Goal: Task Accomplishment & Management: Use online tool/utility

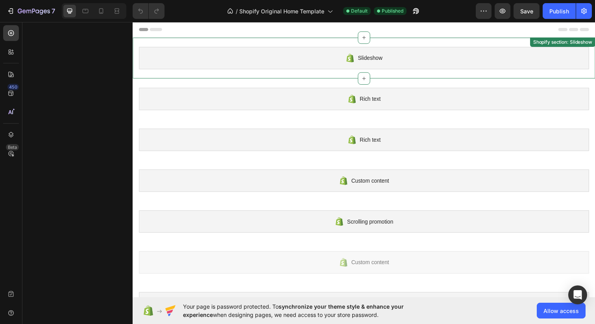
click at [271, 61] on div "Slideshow" at bounding box center [369, 58] width 460 height 23
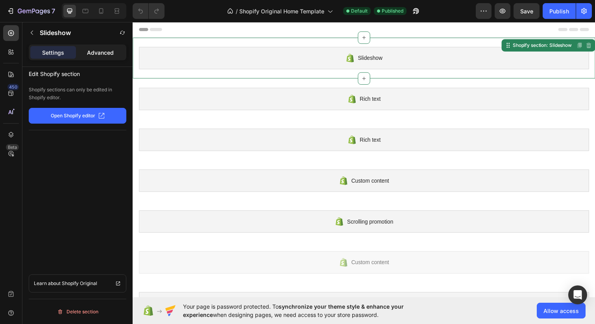
click at [95, 52] on p "Advanced" at bounding box center [100, 52] width 27 height 8
click at [72, 52] on div "Settings" at bounding box center [53, 52] width 46 height 13
click at [14, 74] on icon at bounding box center [11, 74] width 8 height 8
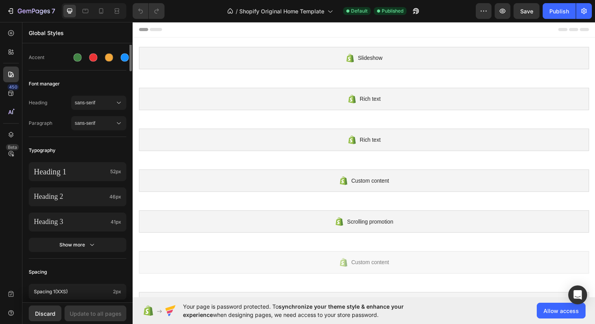
scroll to position [114, 0]
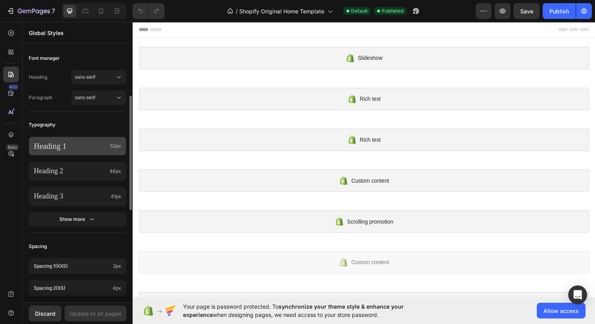
click at [78, 146] on p "Heading 1" at bounding box center [70, 146] width 73 height 10
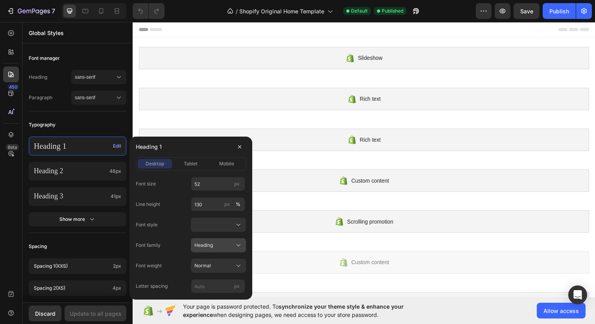
click at [217, 245] on div "Heading" at bounding box center [213, 245] width 39 height 7
click at [231, 246] on div "Heading" at bounding box center [213, 245] width 39 height 7
click at [230, 267] on div "Normal" at bounding box center [213, 265] width 39 height 7
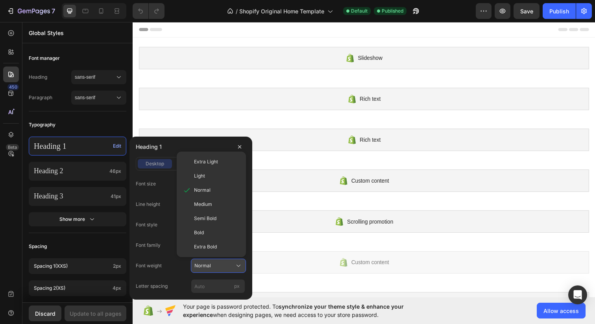
click at [230, 267] on div "Normal" at bounding box center [213, 265] width 39 height 7
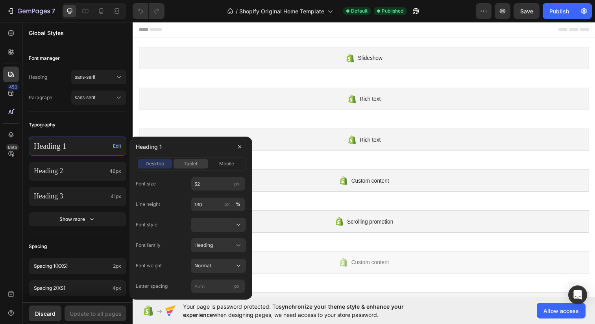
click at [187, 164] on span "tablet" at bounding box center [191, 163] width 14 height 7
click at [109, 78] on span "sans-serif" at bounding box center [95, 77] width 40 height 7
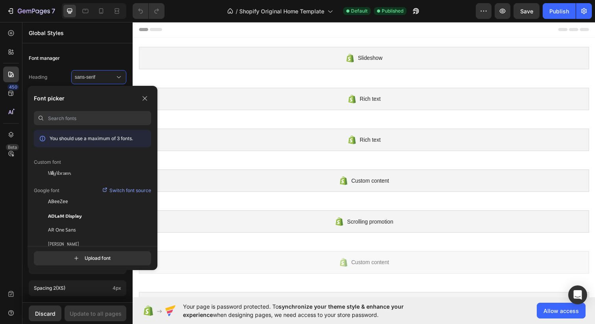
click at [112, 57] on div "Font manager" at bounding box center [78, 58] width 98 height 14
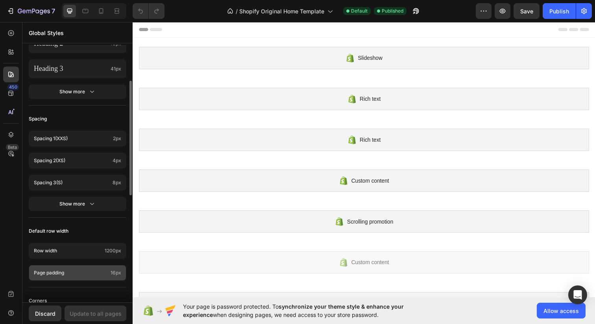
scroll to position [319, 0]
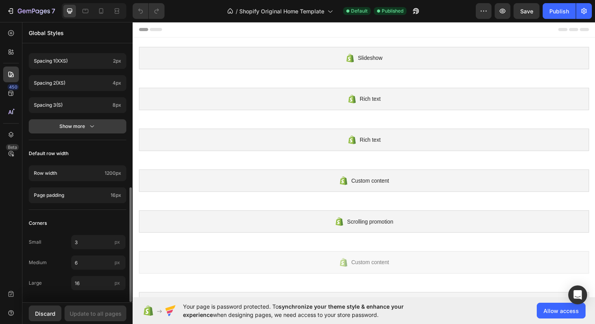
click at [93, 128] on icon "button" at bounding box center [92, 126] width 8 height 8
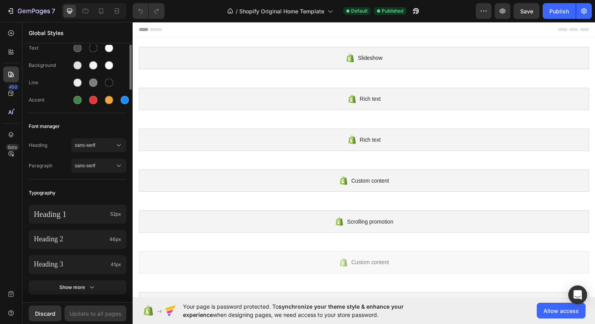
scroll to position [0, 0]
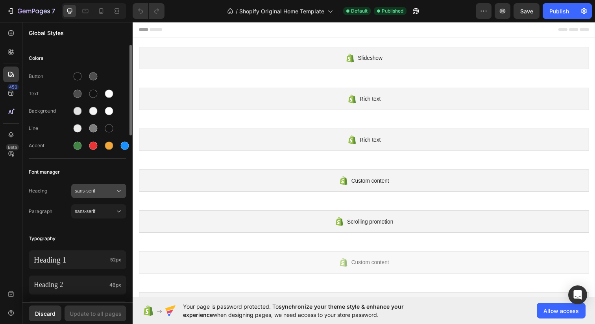
click at [120, 189] on icon at bounding box center [119, 191] width 8 height 8
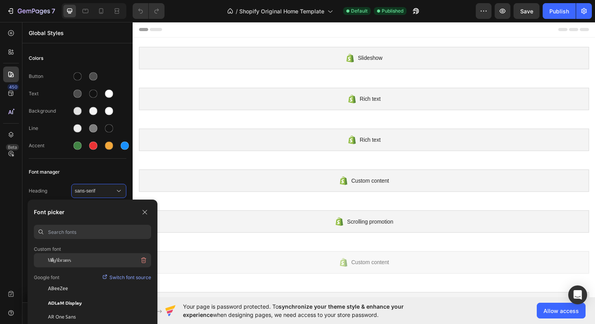
scroll to position [29, 0]
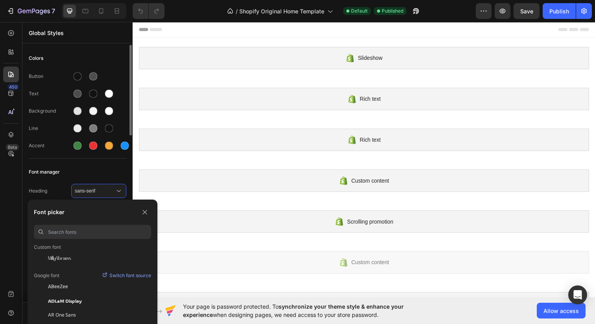
click at [113, 167] on div "Font manager" at bounding box center [78, 172] width 98 height 14
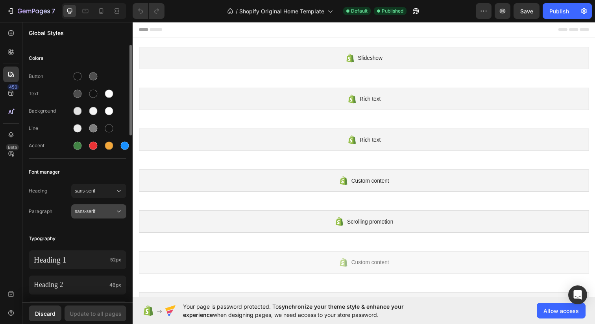
click at [109, 212] on span "sans-serif" at bounding box center [95, 211] width 40 height 7
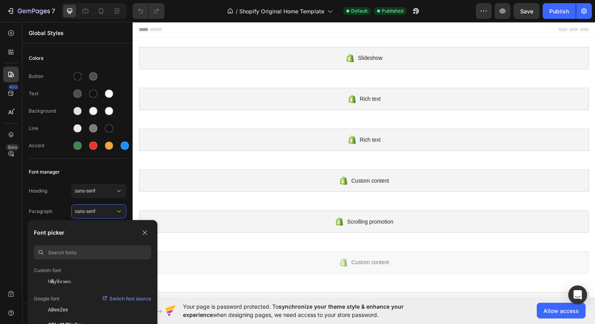
scroll to position [0, 0]
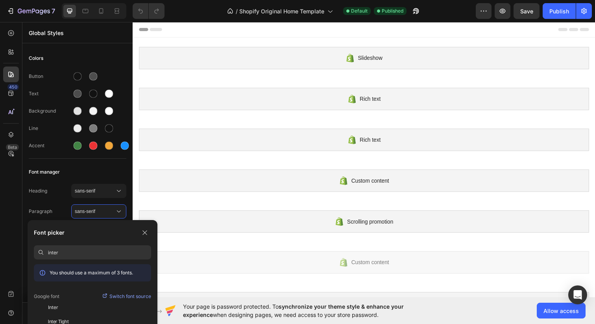
type input "inter"
click at [119, 296] on p "Switch font source" at bounding box center [130, 297] width 42 height 8
click at [86, 308] on div "Inter" at bounding box center [99, 307] width 103 height 7
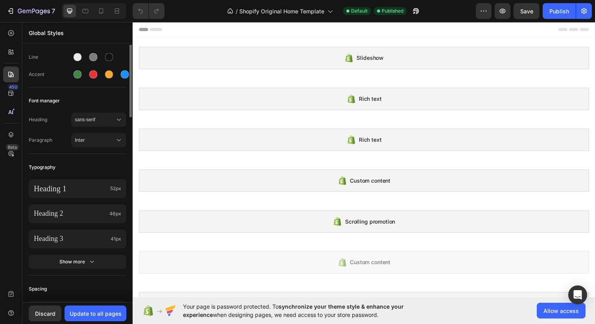
scroll to position [77, 0]
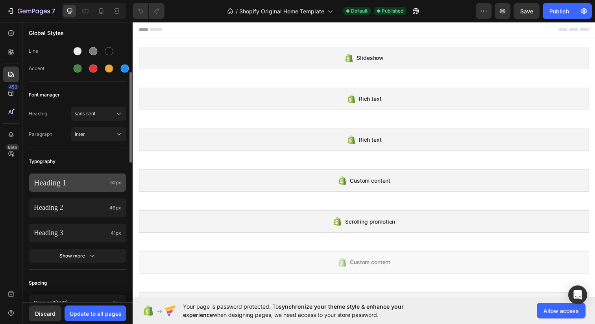
click at [80, 185] on p "Heading 1" at bounding box center [70, 183] width 73 height 10
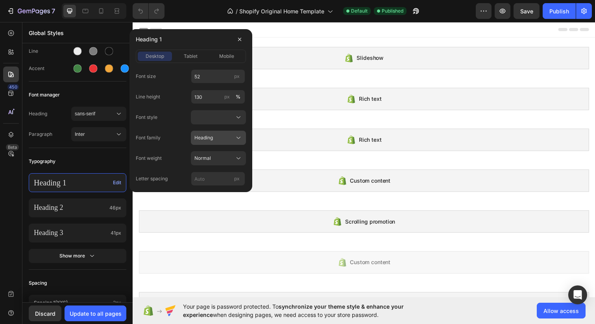
click at [221, 140] on div "Heading" at bounding box center [213, 137] width 39 height 7
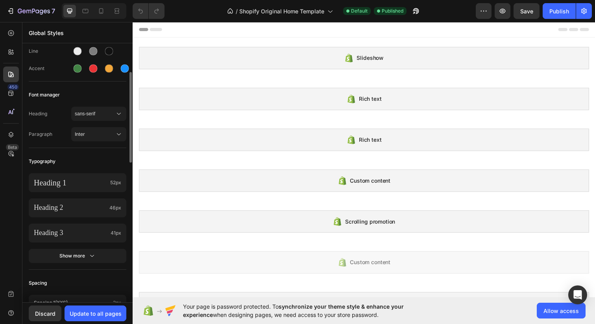
click at [100, 161] on div "Typography" at bounding box center [78, 161] width 98 height 14
click at [79, 209] on p "Heading 2" at bounding box center [70, 207] width 72 height 9
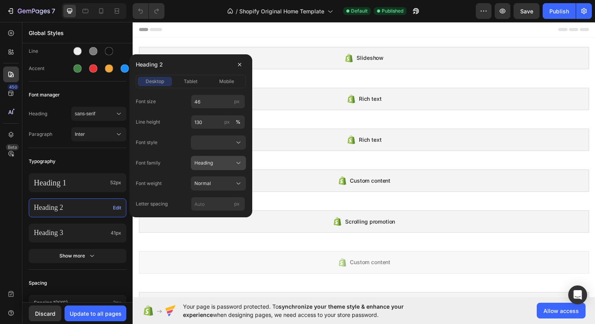
click at [223, 163] on div "Heading" at bounding box center [213, 162] width 39 height 7
click at [213, 185] on div "Paragraph" at bounding box center [211, 182] width 63 height 14
click at [218, 168] on button "Paragraph" at bounding box center [218, 163] width 55 height 14
click at [222, 169] on button "Paragraph" at bounding box center [218, 163] width 55 height 14
click at [191, 79] on span "tablet" at bounding box center [191, 81] width 14 height 7
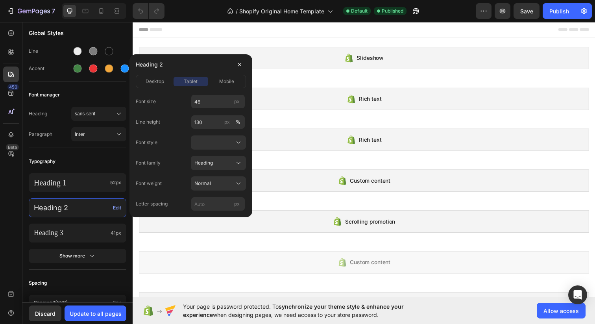
click at [85, 211] on p "Heading 2" at bounding box center [72, 207] width 76 height 9
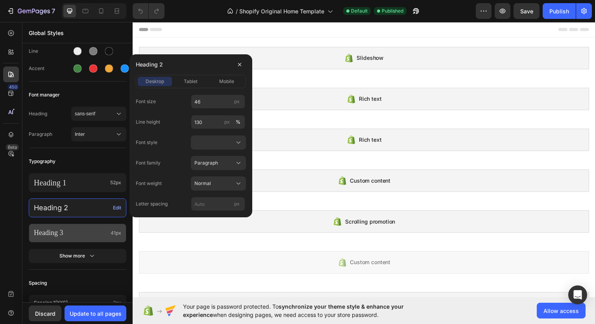
click at [85, 224] on div "Heading 3 41px" at bounding box center [78, 233] width 98 height 19
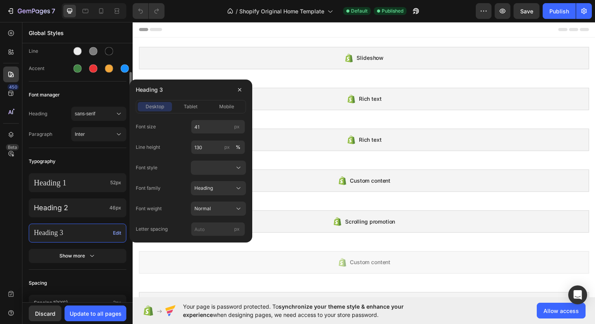
click at [115, 232] on span "Edit" at bounding box center [117, 233] width 8 height 7
click at [194, 113] on div "desktop tablet mobile" at bounding box center [191, 106] width 110 height 13
click at [196, 106] on span "tablet" at bounding box center [191, 106] width 14 height 7
click at [154, 105] on span "desktop" at bounding box center [155, 106] width 19 height 7
click at [97, 209] on p "Heading 2" at bounding box center [70, 207] width 72 height 9
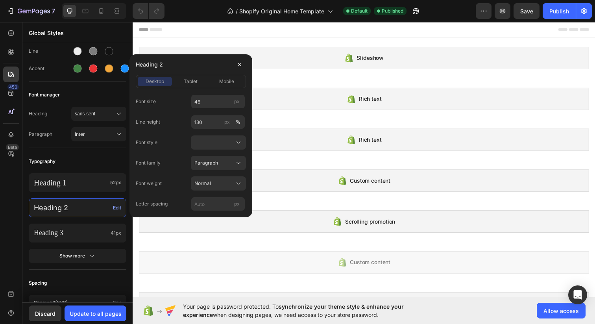
click at [116, 208] on span "Edit" at bounding box center [117, 207] width 8 height 7
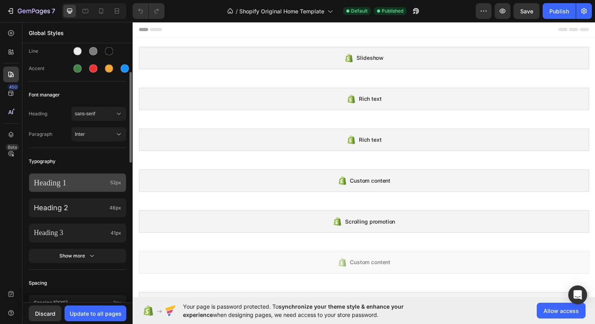
click at [89, 183] on p "Heading 1" at bounding box center [70, 183] width 73 height 10
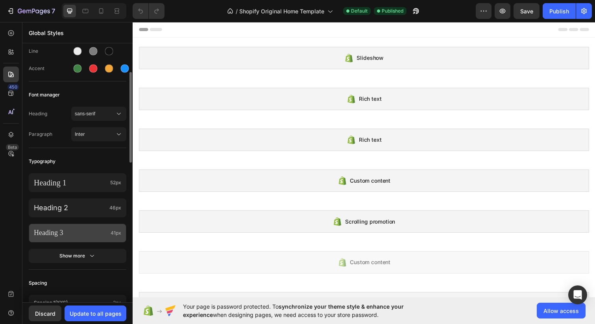
click at [78, 231] on p "Heading 3" at bounding box center [71, 232] width 74 height 9
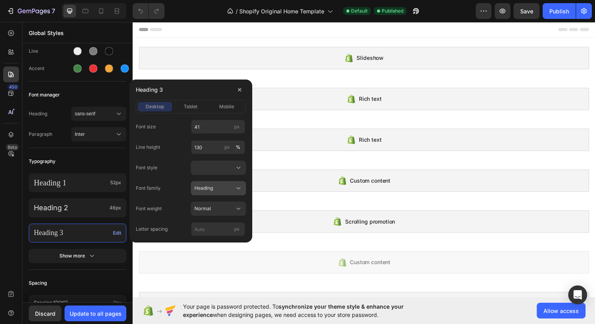
click at [199, 189] on span "Heading" at bounding box center [203, 188] width 19 height 7
click at [205, 207] on span "Paragraph" at bounding box center [206, 207] width 24 height 7
click at [76, 263] on button "Show more" at bounding box center [78, 256] width 98 height 14
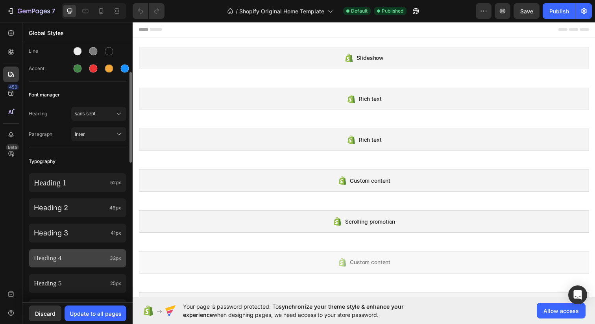
click at [76, 257] on p "Heading 4" at bounding box center [70, 258] width 73 height 9
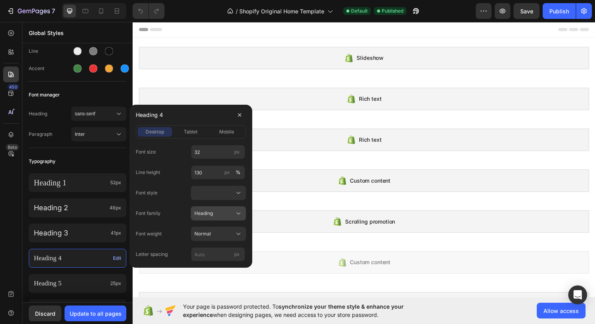
click at [208, 214] on span "Heading" at bounding box center [203, 213] width 19 height 7
click at [213, 232] on span "Paragraph" at bounding box center [206, 232] width 24 height 7
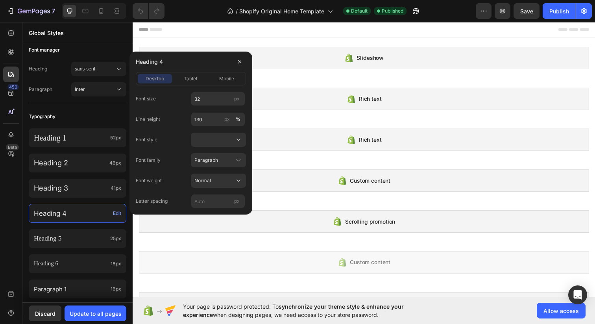
scroll to position [132, 0]
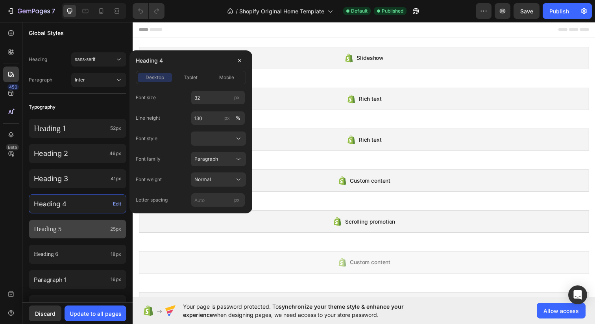
click at [89, 230] on p "Heading 5" at bounding box center [70, 229] width 73 height 9
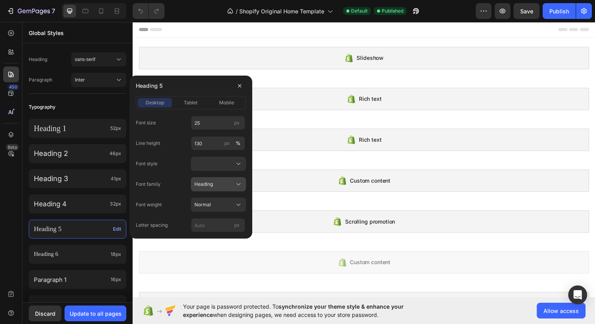
click at [206, 186] on span "Heading" at bounding box center [203, 184] width 19 height 7
click at [209, 206] on span "Paragraph" at bounding box center [206, 203] width 24 height 7
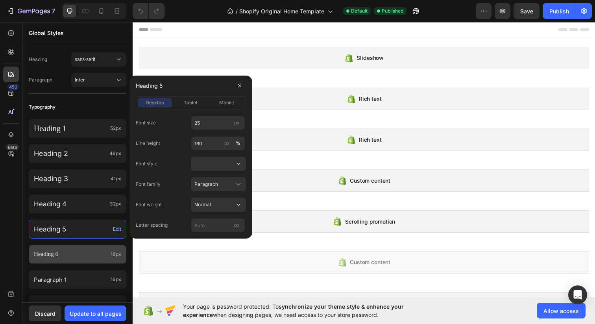
click at [83, 252] on p "Heading 6" at bounding box center [71, 254] width 74 height 8
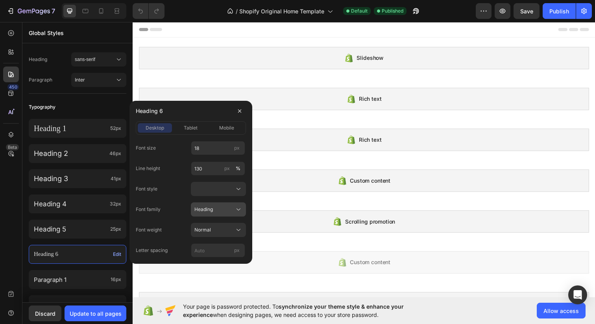
click at [204, 207] on span "Heading" at bounding box center [203, 209] width 19 height 7
click at [206, 225] on span "Paragraph" at bounding box center [206, 228] width 24 height 7
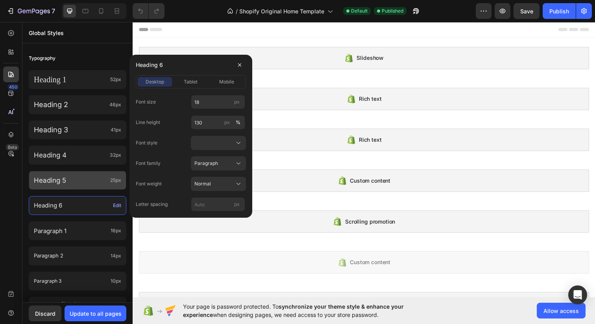
scroll to position [213, 0]
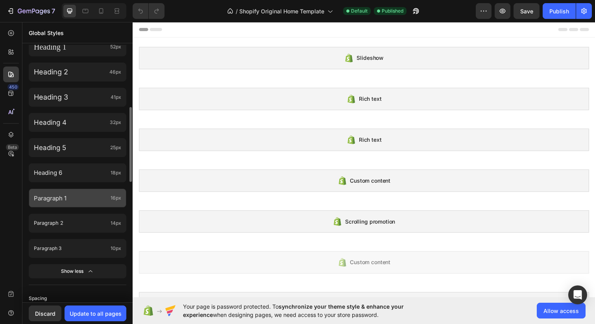
click at [87, 199] on p "Paragraph 1" at bounding box center [71, 198] width 74 height 11
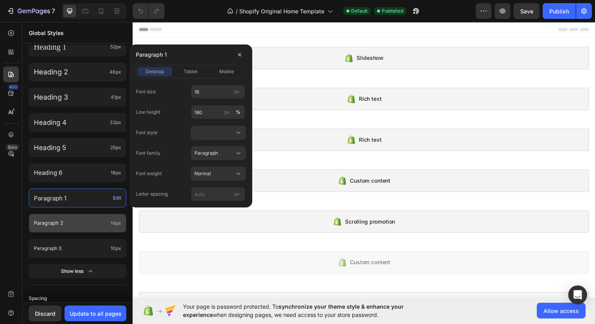
click at [67, 224] on p "Paragraph 2" at bounding box center [71, 223] width 74 height 9
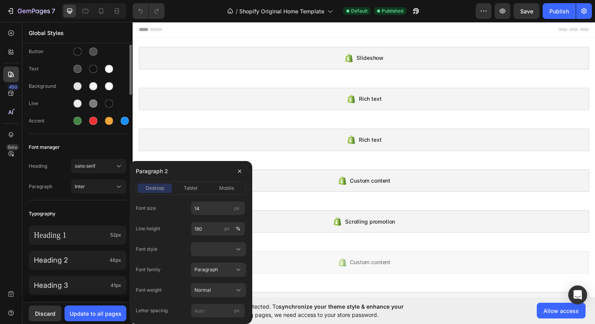
scroll to position [0, 0]
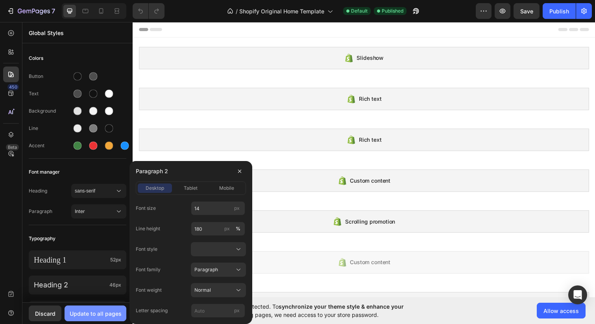
click at [96, 314] on div "Update to all pages" at bounding box center [96, 313] width 52 height 8
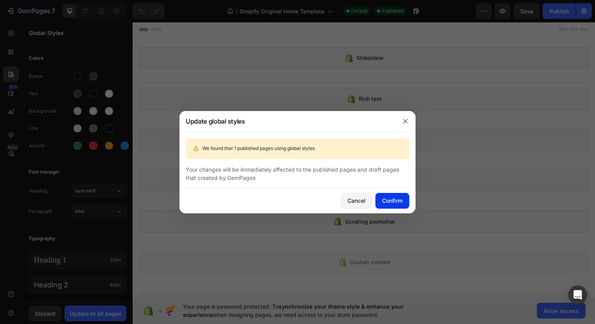
click at [393, 203] on div "Confirm" at bounding box center [392, 200] width 20 height 8
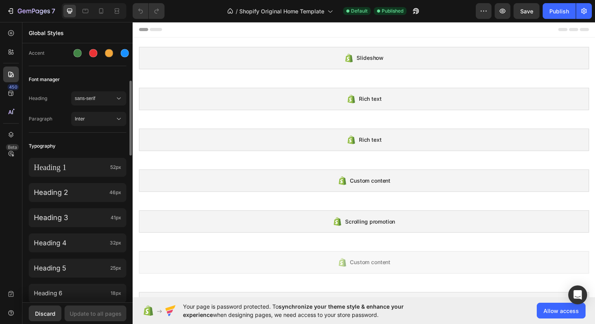
scroll to position [100, 0]
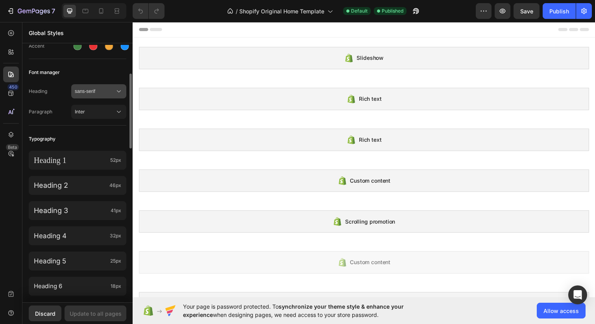
click at [109, 94] on span "sans-serif" at bounding box center [95, 91] width 40 height 7
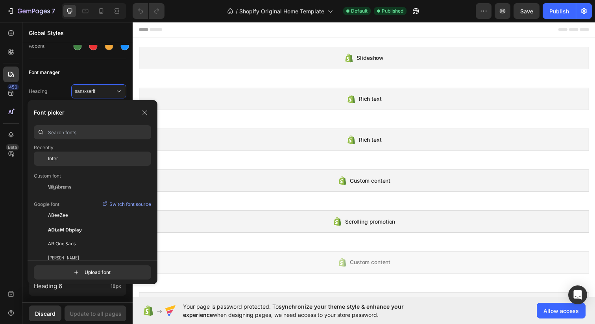
click at [89, 222] on div "Inter" at bounding box center [92, 229] width 117 height 14
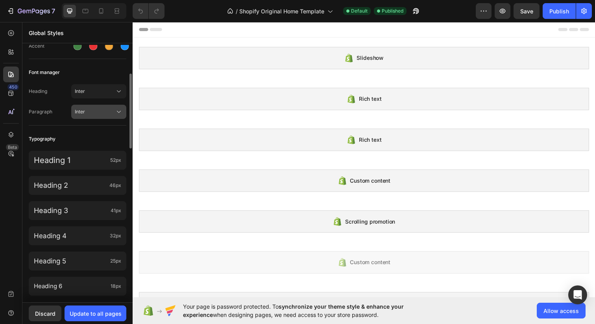
click at [106, 110] on span "Inter" at bounding box center [95, 111] width 40 height 7
click at [112, 76] on div "Font manager" at bounding box center [78, 72] width 98 height 14
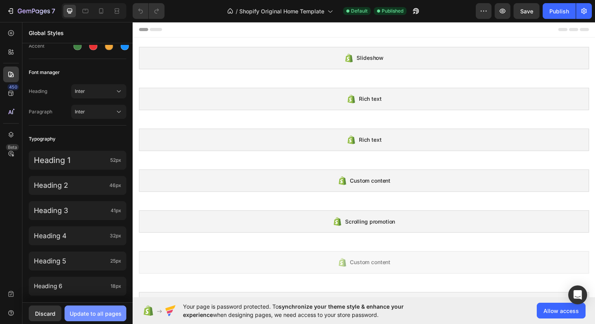
click at [98, 316] on div "Update to all pages" at bounding box center [96, 313] width 52 height 8
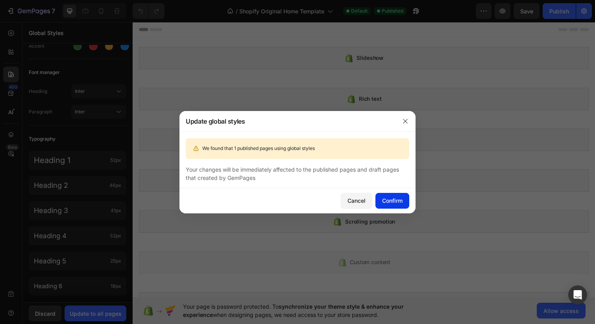
click at [394, 200] on div "Confirm" at bounding box center [392, 200] width 20 height 8
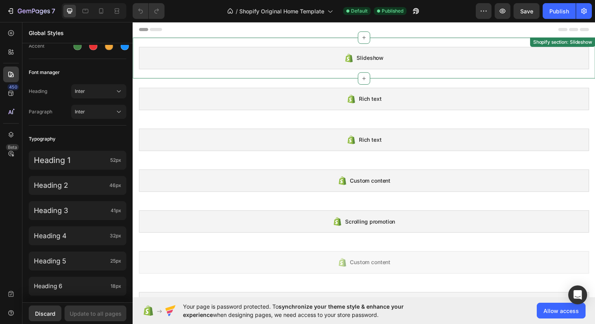
click at [311, 71] on div "Slideshow Shopify section: Slideshow" at bounding box center [369, 59] width 472 height 42
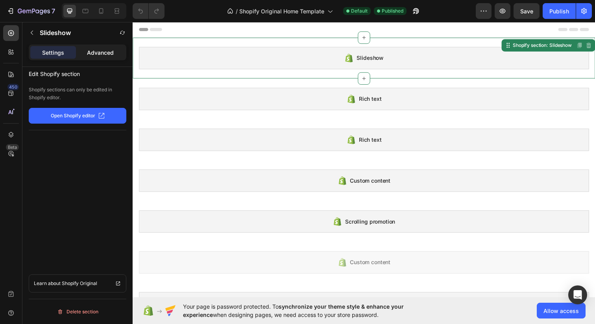
click at [104, 56] on p "Advanced" at bounding box center [100, 52] width 27 height 8
click at [44, 54] on p "Settings" at bounding box center [53, 52] width 22 height 8
click at [91, 118] on p "Open Shopify editor" at bounding box center [73, 115] width 44 height 7
click at [13, 76] on icon at bounding box center [11, 75] width 6 height 6
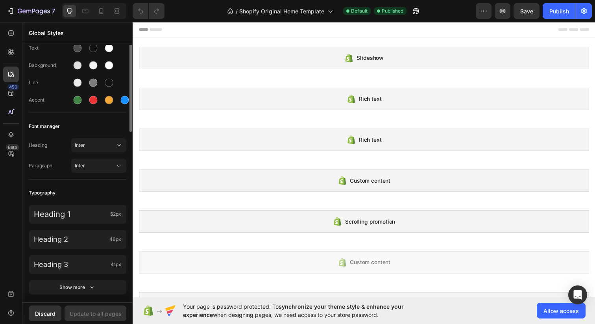
scroll to position [63, 0]
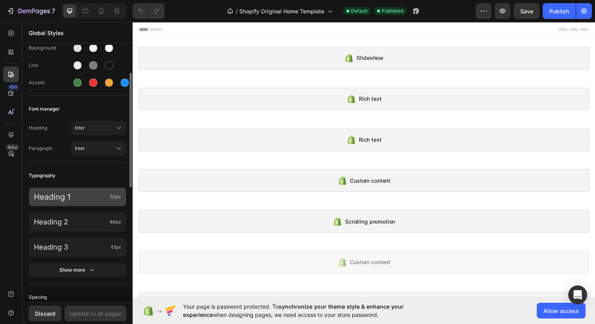
click at [97, 201] on p "Heading 1" at bounding box center [70, 197] width 73 height 10
click at [78, 168] on div "Colors Button Text Background Line Accent Font manager Heading Inter Paragraph …" at bounding box center [77, 270] width 110 height 577
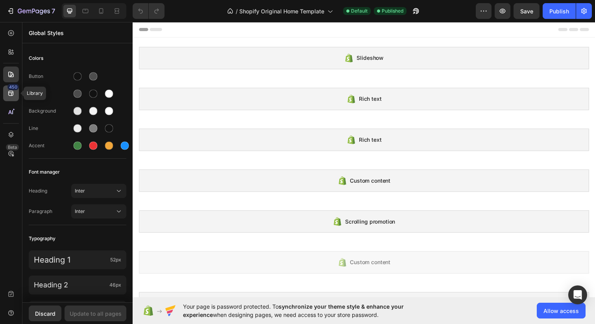
click at [13, 94] on icon at bounding box center [10, 93] width 5 height 5
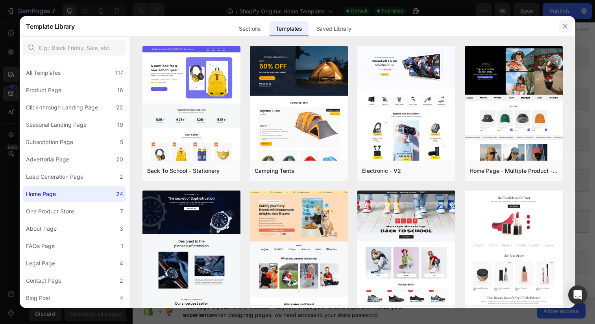
click at [563, 28] on icon "button" at bounding box center [565, 26] width 4 height 4
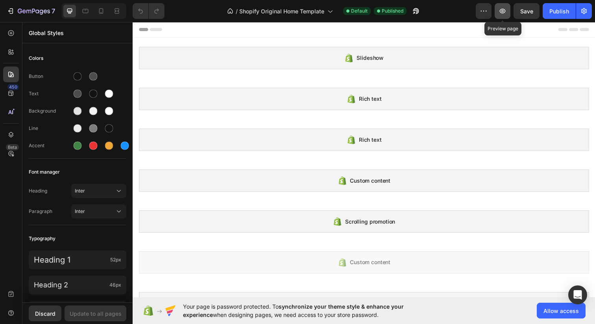
click at [501, 11] on icon "button" at bounding box center [503, 11] width 8 height 8
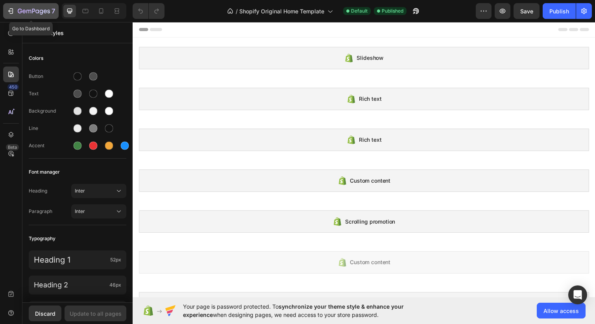
click at [26, 13] on icon "button" at bounding box center [34, 11] width 32 height 7
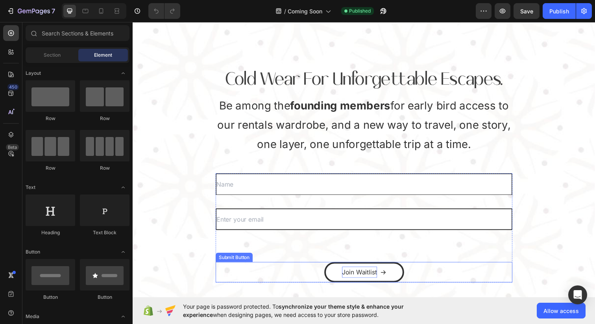
scroll to position [29, 0]
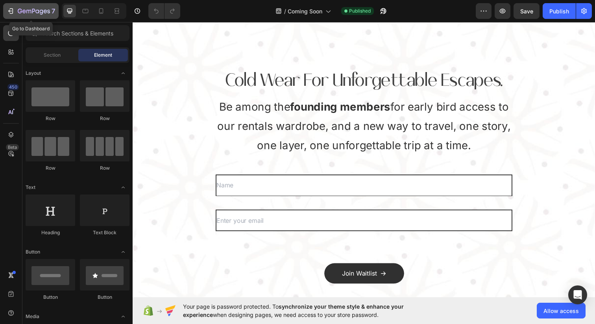
click at [10, 13] on icon "button" at bounding box center [12, 11] width 4 height 6
